Goal: Task Accomplishment & Management: Manage account settings

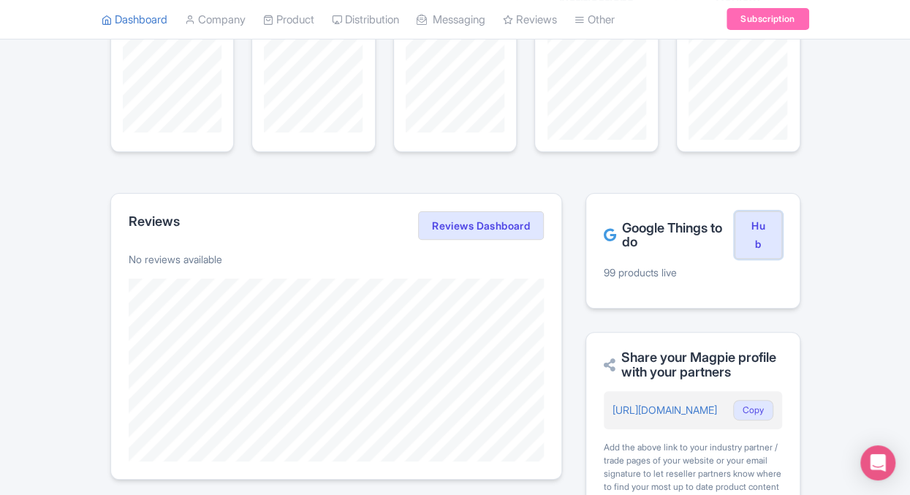
scroll to position [237, 0]
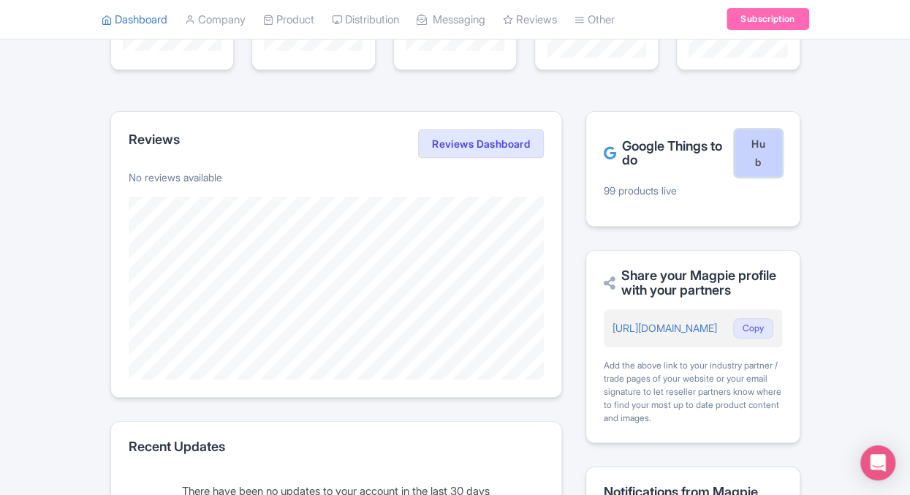
click at [755, 152] on link "Hub" at bounding box center [757, 153] width 47 height 48
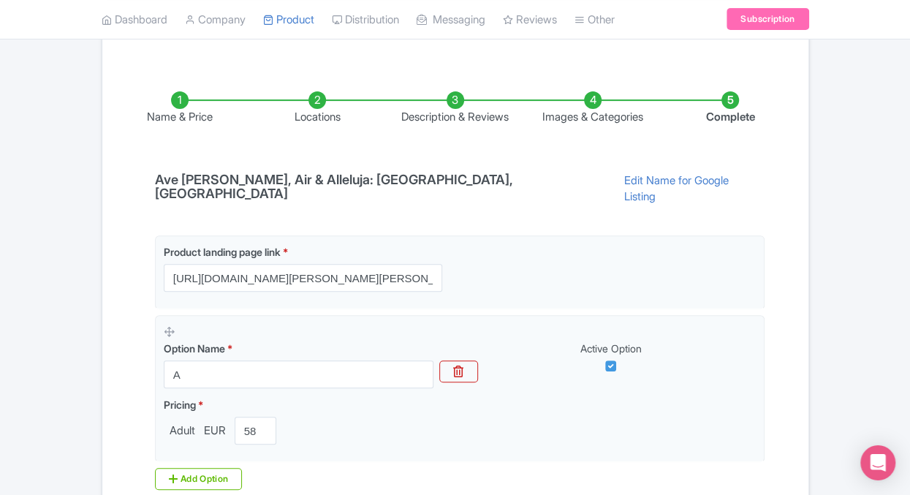
scroll to position [39, 0]
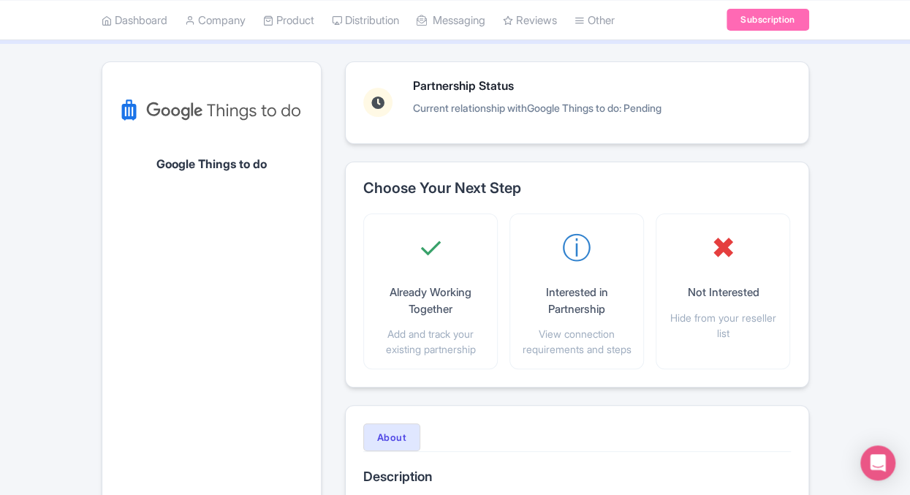
scroll to position [75, 0]
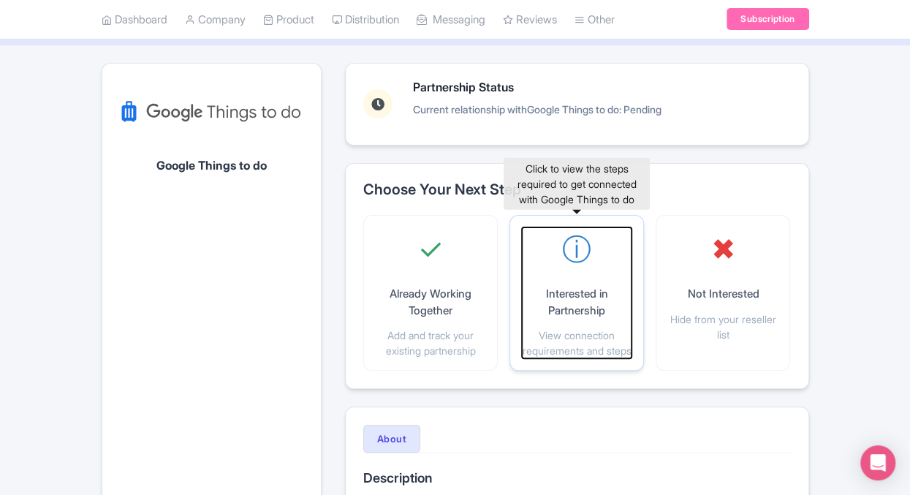
click at [565, 276] on div "ⓘ Interested in Partnership View connection requirements and steps" at bounding box center [577, 292] width 110 height 131
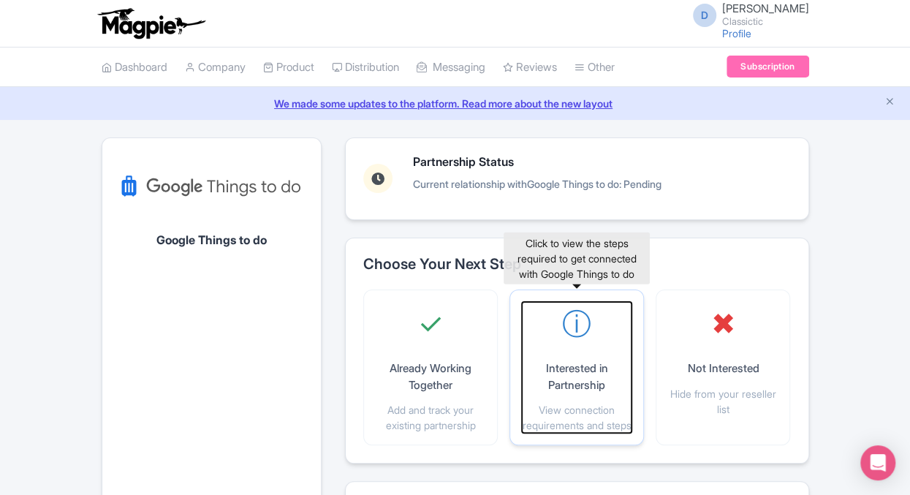
drag, startPoint x: 571, startPoint y: 352, endPoint x: 585, endPoint y: 349, distance: 15.1
click at [571, 352] on div "ⓘ Interested in Partnership View connection requirements and steps" at bounding box center [577, 367] width 110 height 131
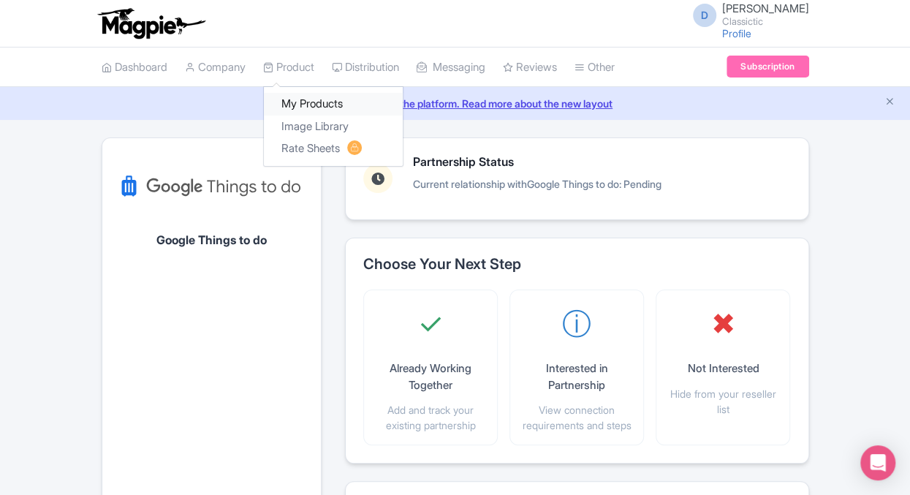
click at [306, 104] on link "My Products" at bounding box center [333, 104] width 139 height 23
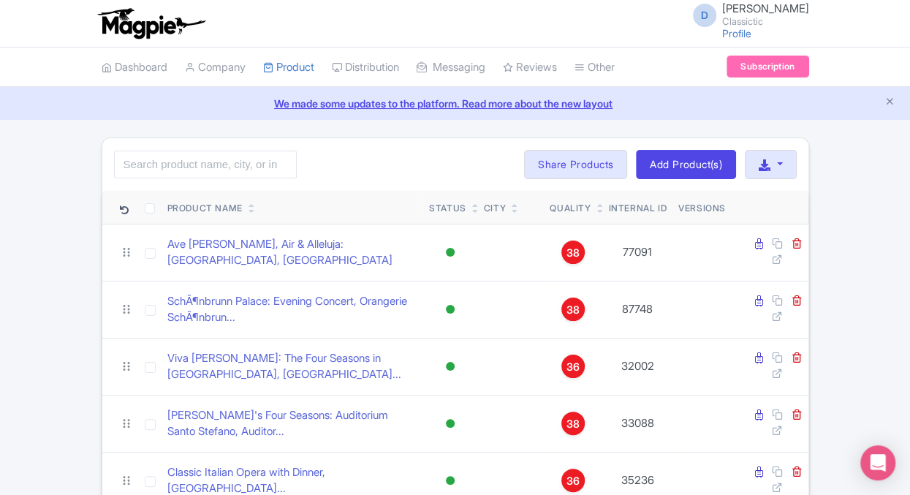
scroll to position [237, 0]
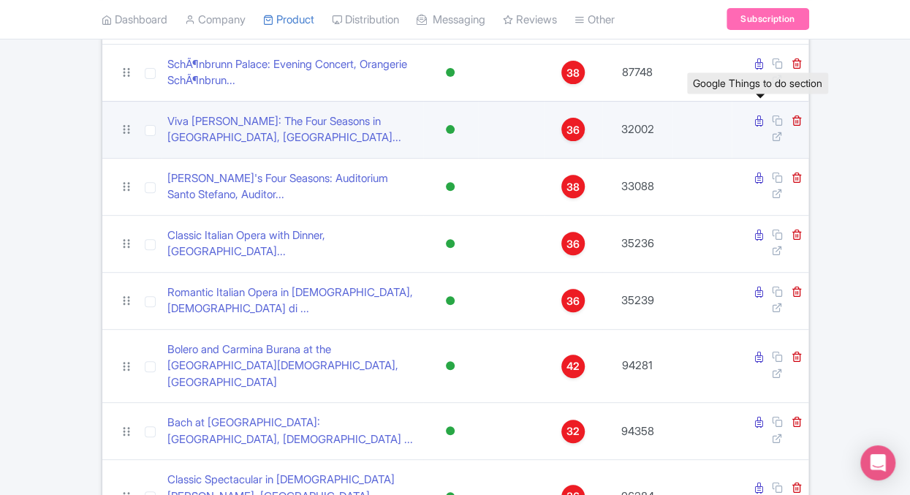
click at [761, 120] on icon at bounding box center [759, 120] width 8 height 11
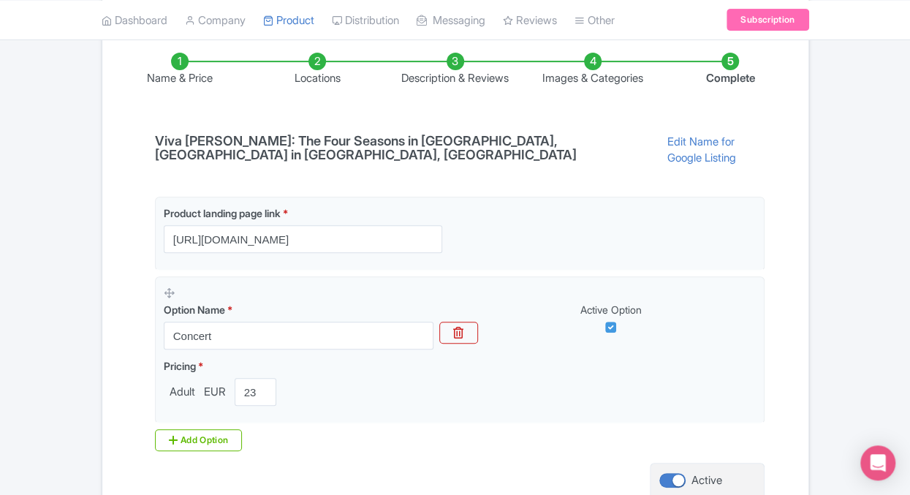
scroll to position [235, 0]
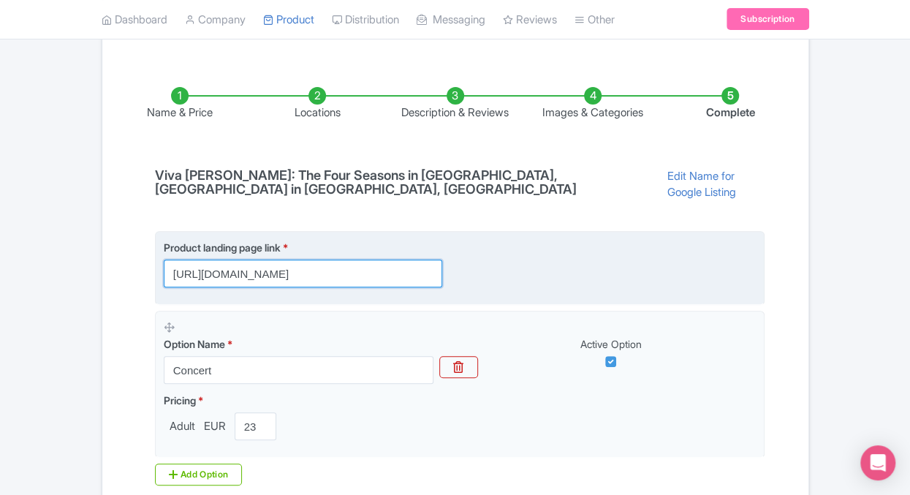
click at [401, 259] on input "https://www.classictic.com/en/city/rome-t14/viva-vivaldi-the-four-seasons-in-pi…" at bounding box center [303, 273] width 278 height 28
click at [404, 264] on input "https://www.classictic.com/en/city/rome-t14/viva-vivaldi-the-four-seasons-in-pi…" at bounding box center [303, 273] width 278 height 28
type input "https://www.classictic.com/en/city/rome-t14/viva-vivaldi-the-four-seasons-in-pi…"
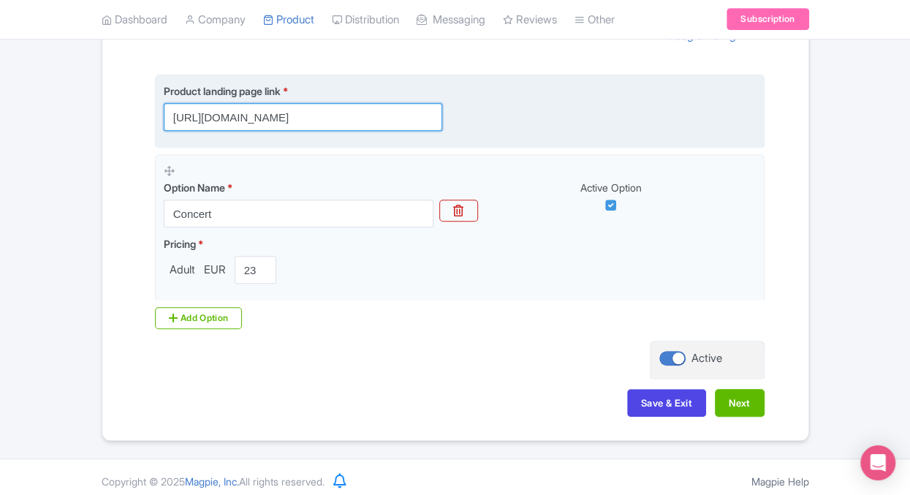
scroll to position [392, 0]
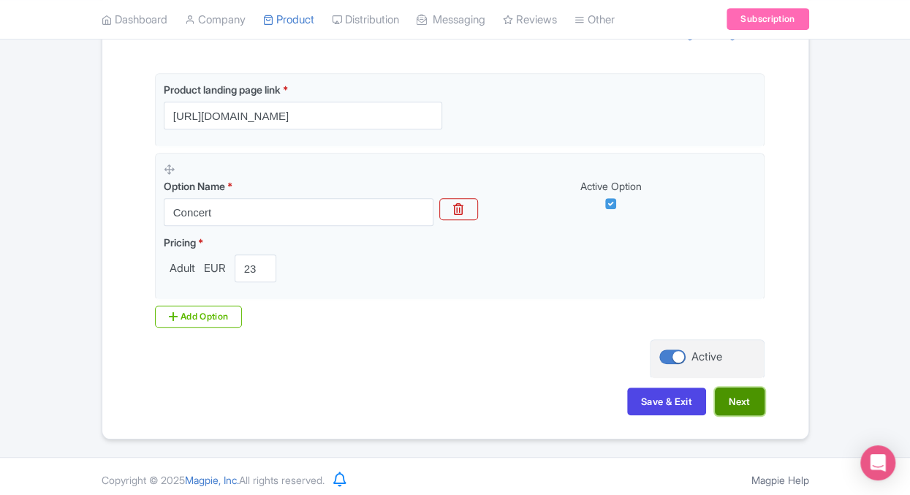
click at [731, 396] on button "Next" at bounding box center [740, 401] width 50 height 28
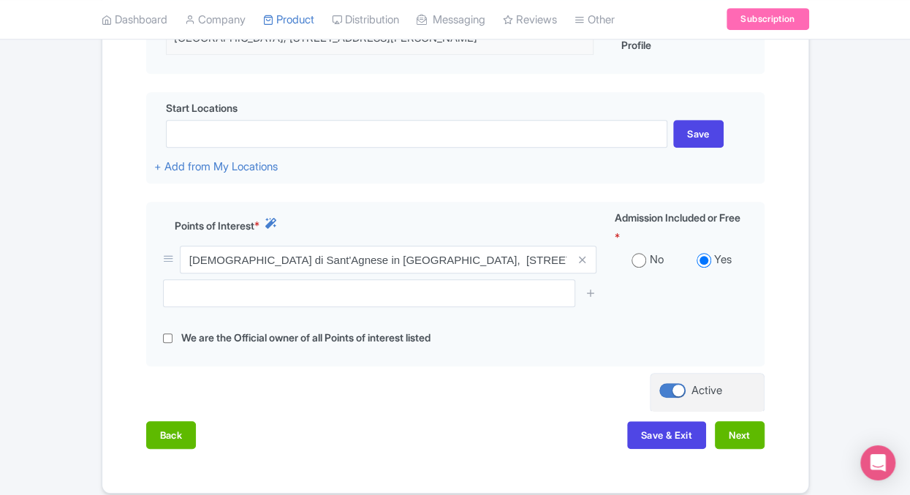
scroll to position [442, 0]
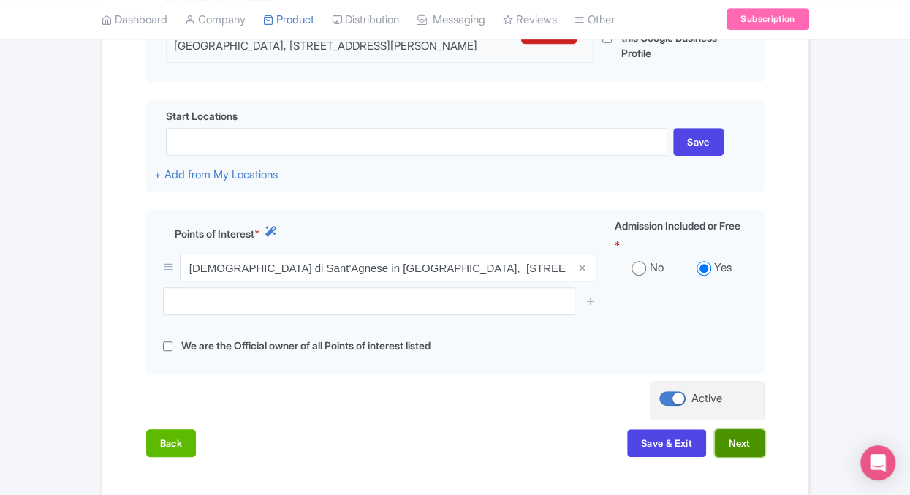
click at [750, 457] on button "Next" at bounding box center [740, 443] width 50 height 28
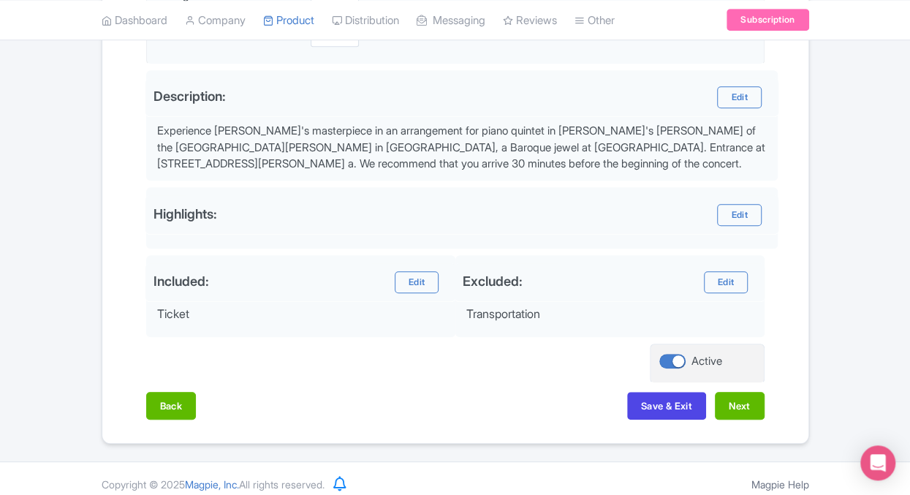
scroll to position [482, 0]
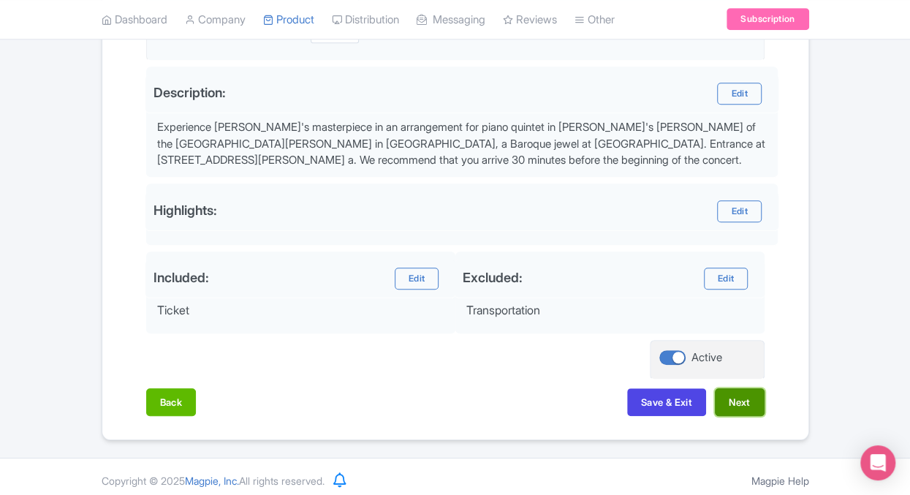
click at [736, 388] on button "Next" at bounding box center [740, 402] width 50 height 28
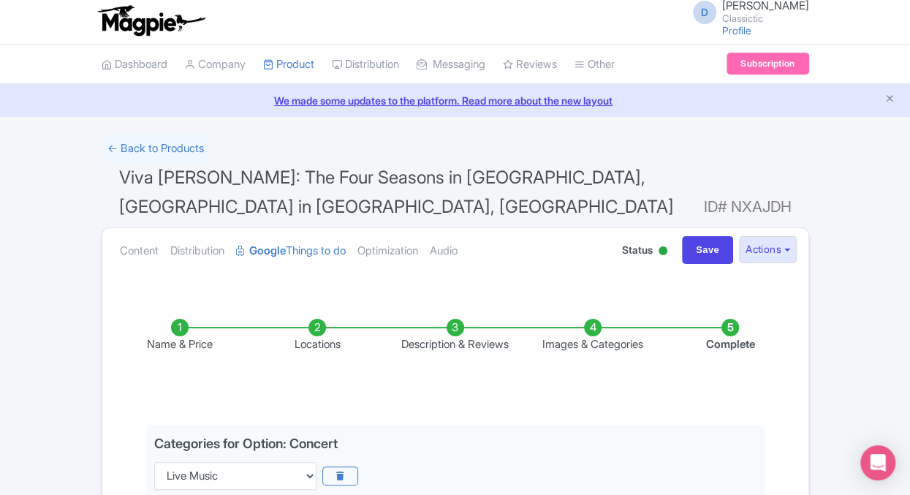
scroll to position [0, 0]
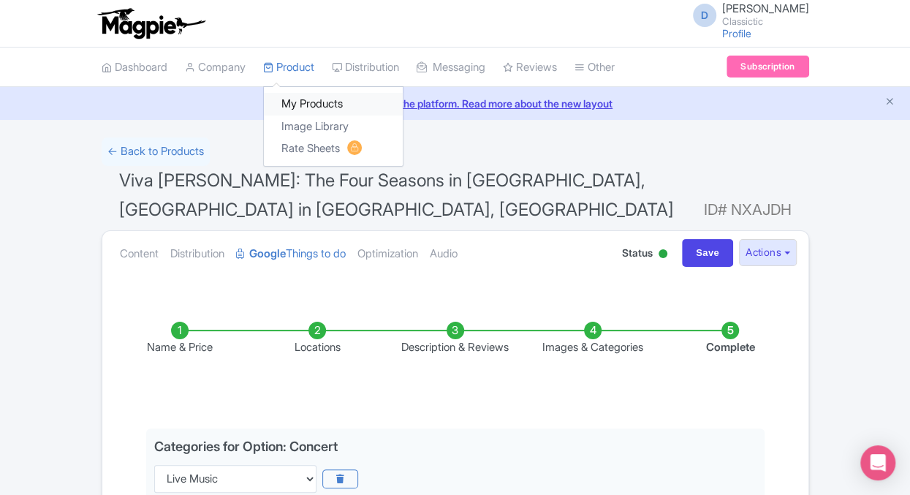
click at [292, 104] on link "My Products" at bounding box center [333, 104] width 139 height 23
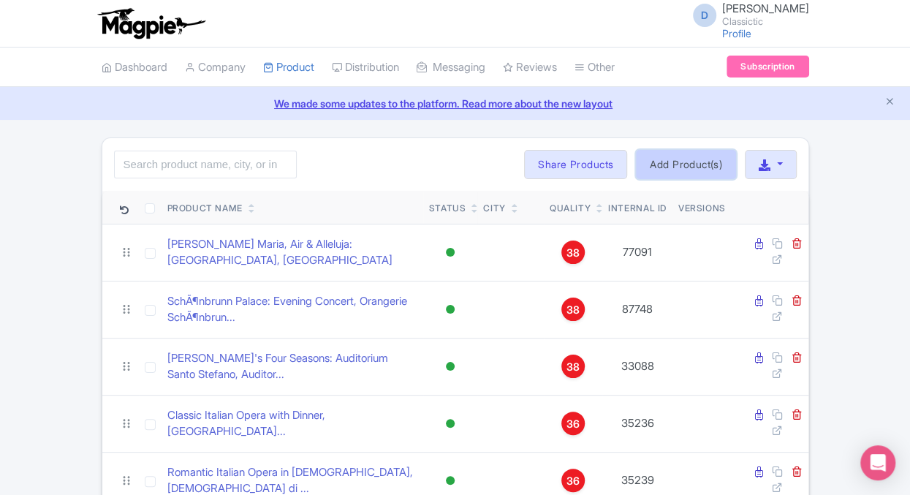
click at [683, 165] on link "Add Product(s)" at bounding box center [686, 164] width 100 height 29
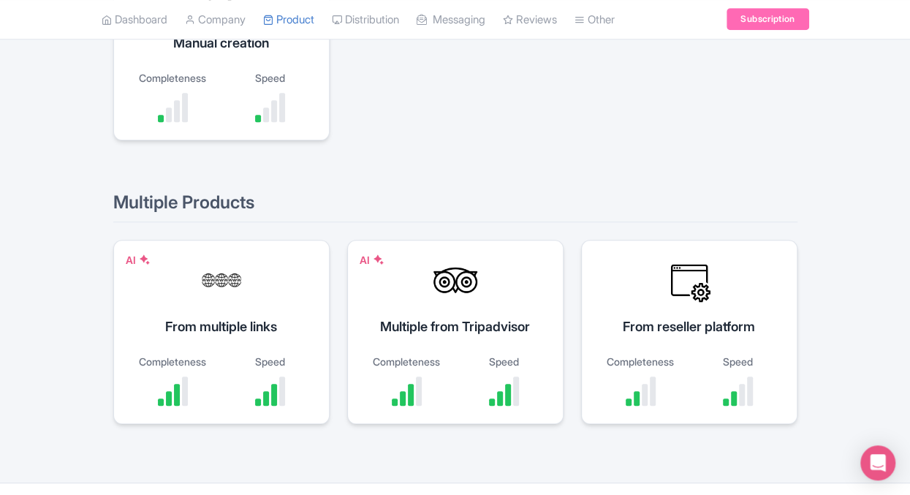
scroll to position [549, 0]
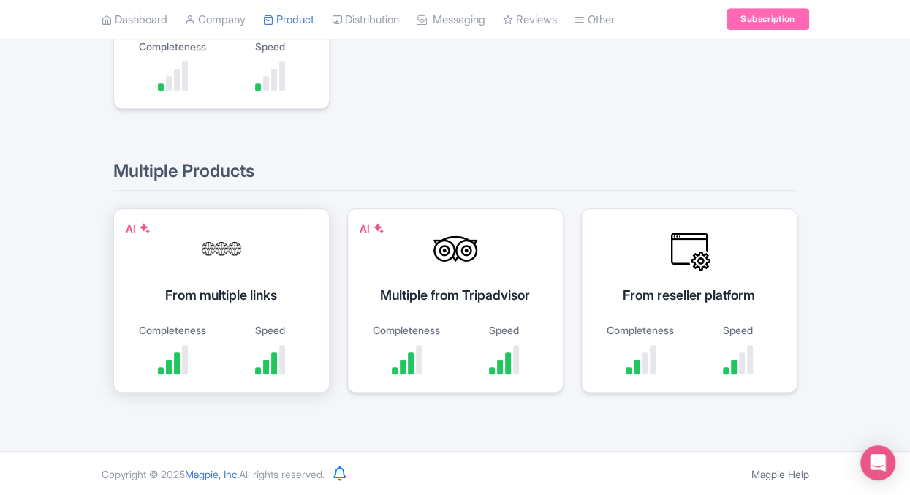
click at [220, 290] on div "From multiple links" at bounding box center [222, 295] width 180 height 20
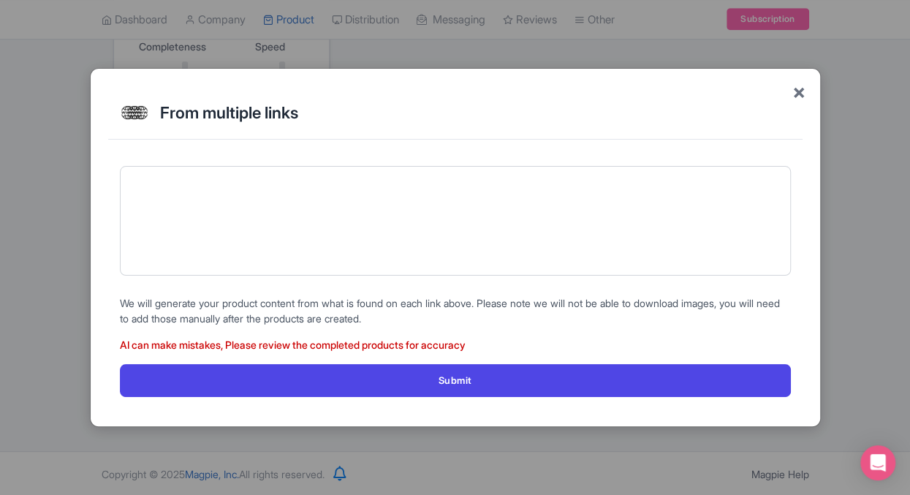
click at [795, 96] on span "×" at bounding box center [798, 91] width 13 height 31
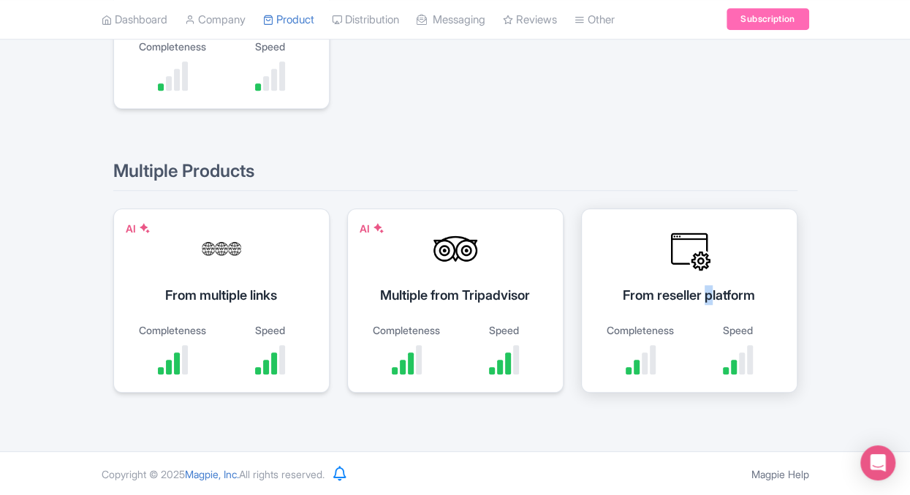
click at [707, 292] on div "From reseller platform" at bounding box center [689, 295] width 180 height 20
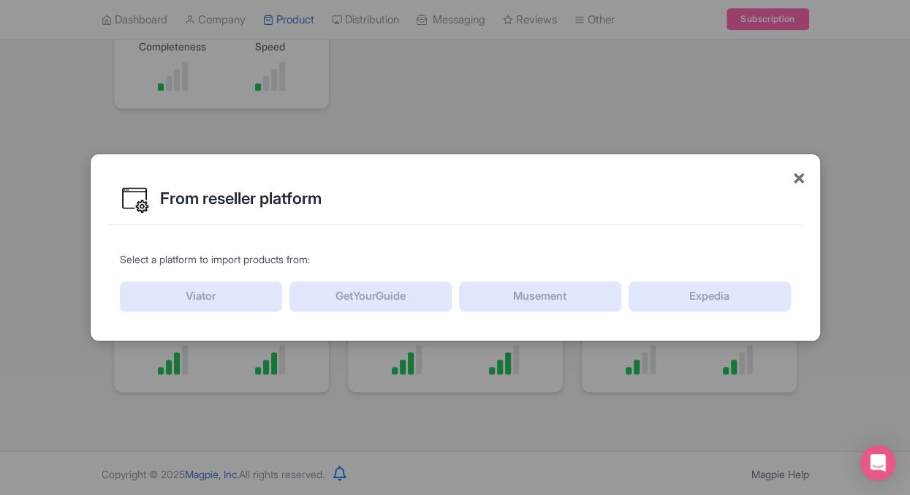
click at [801, 178] on span "×" at bounding box center [798, 176] width 13 height 31
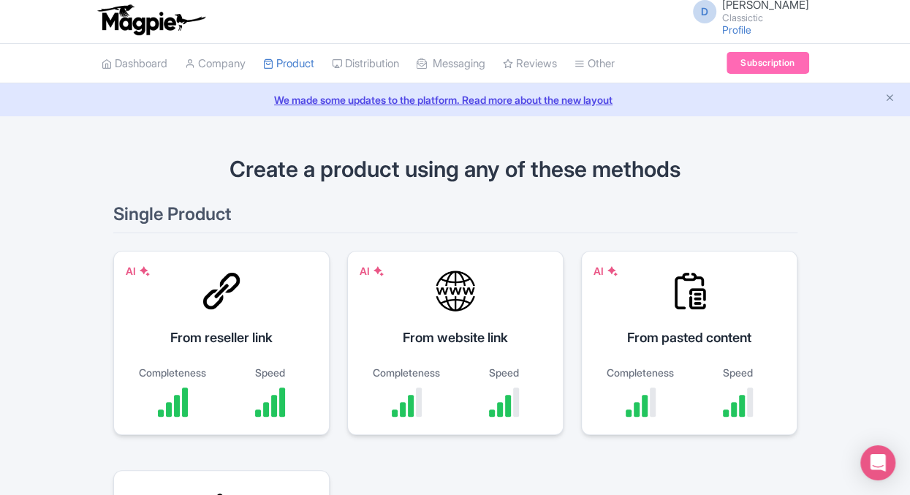
scroll to position [0, 0]
